Goal: Task Accomplishment & Management: Manage account settings

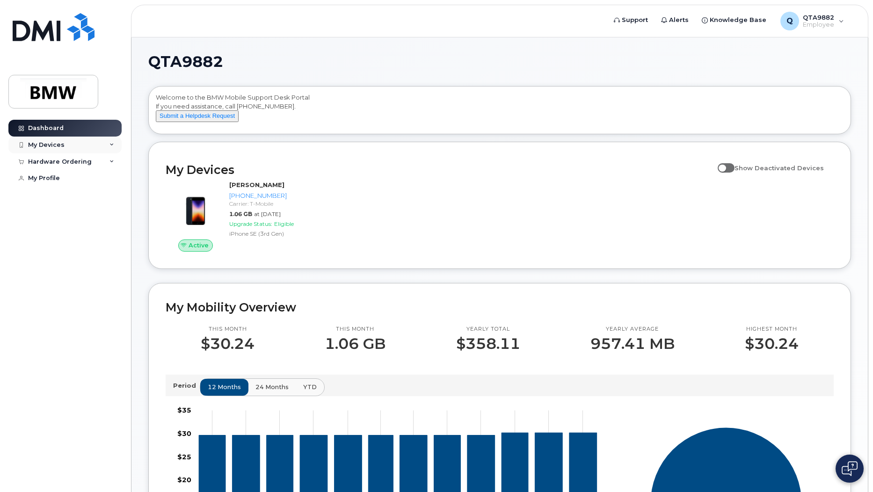
click at [65, 146] on div "My Devices" at bounding box center [64, 145] width 113 height 17
click at [71, 216] on div "Hardware Ordering" at bounding box center [60, 212] width 64 height 7
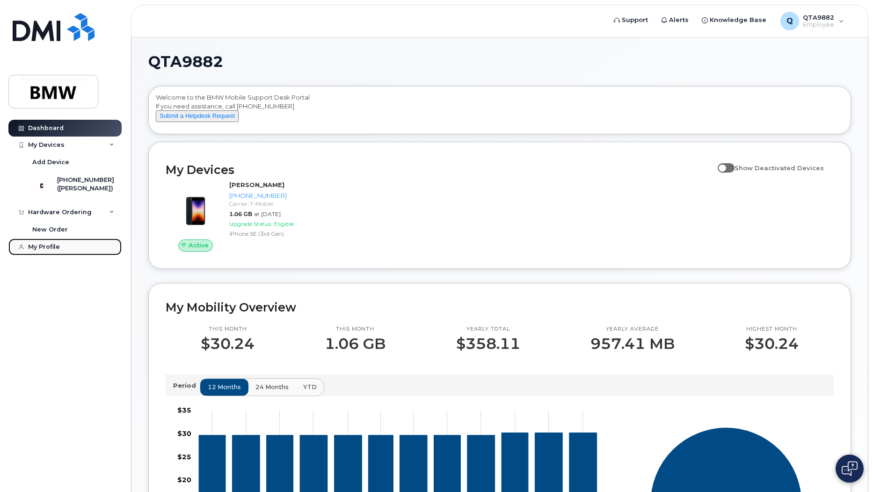
click at [57, 251] on div "My Profile" at bounding box center [44, 246] width 32 height 7
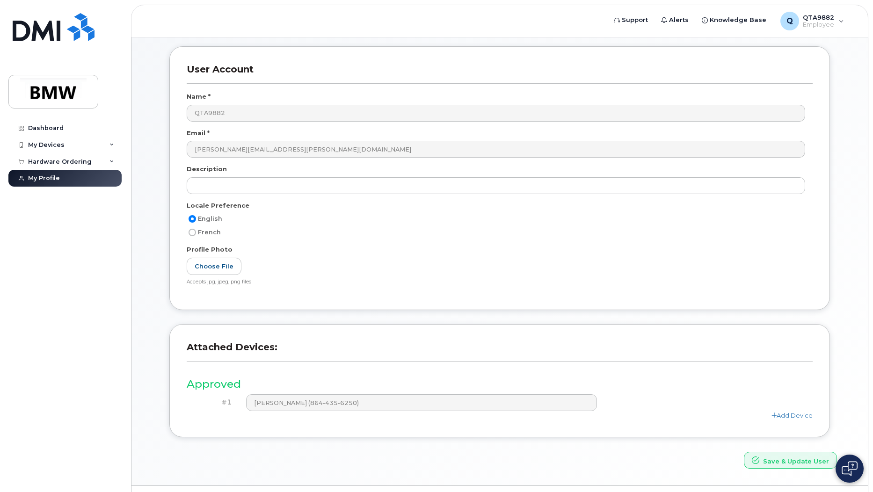
scroll to position [111, 0]
